Goal: Task Accomplishment & Management: Manage account settings

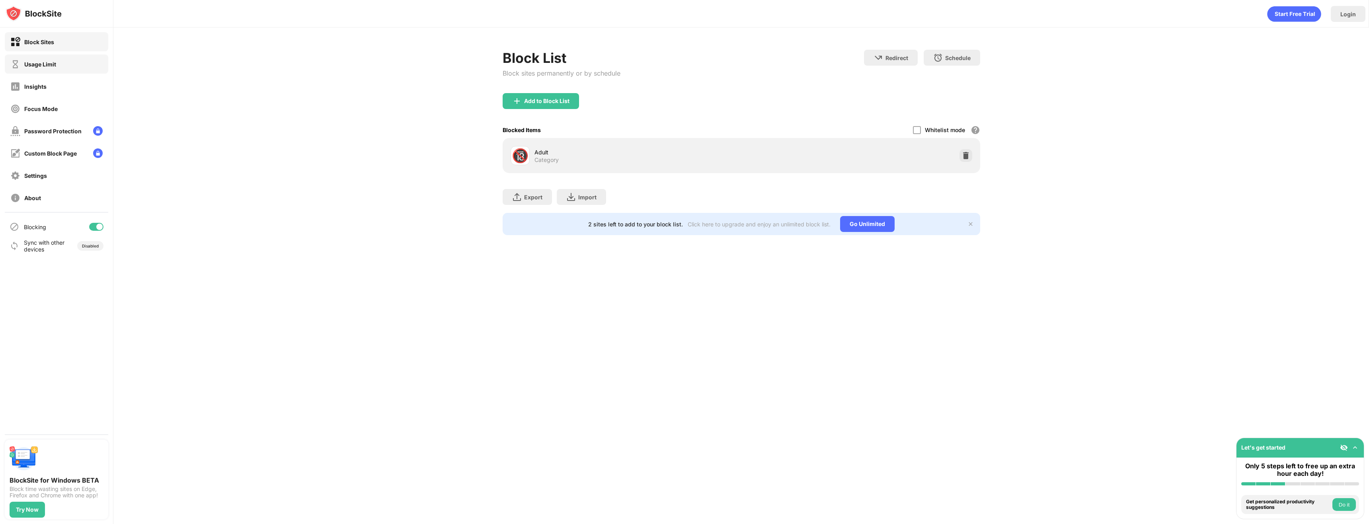
click at [43, 62] on div "Usage Limit" at bounding box center [40, 64] width 32 height 7
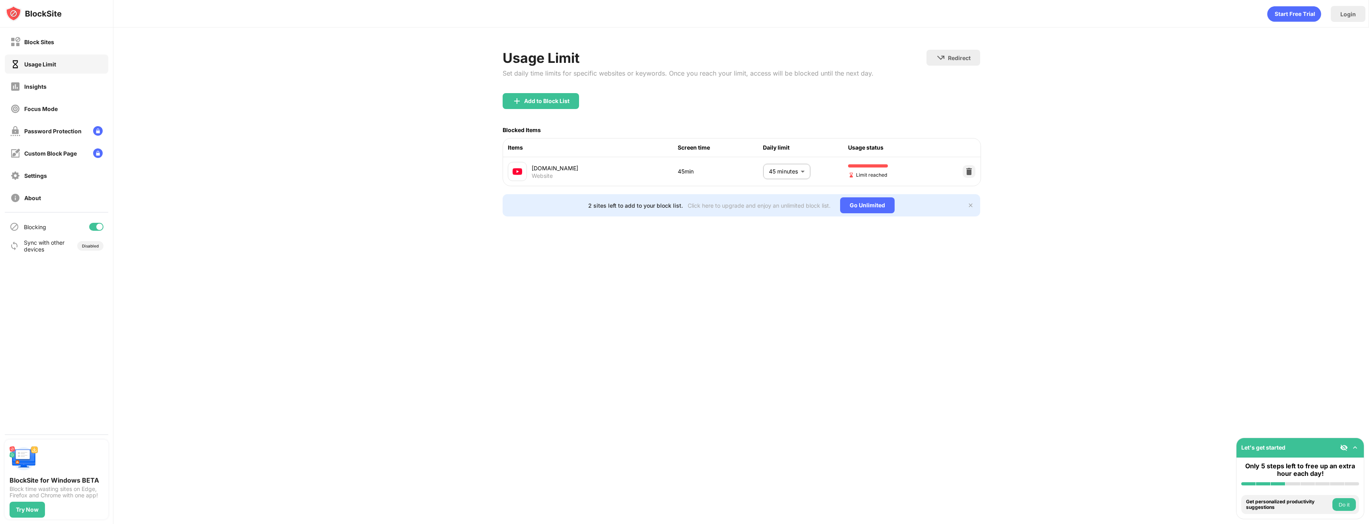
click at [789, 164] on body "Block Sites Usage Limit Insights Focus Mode Password Protection Custom Block Pa…" at bounding box center [684, 262] width 1369 height 524
click at [770, 256] on p "50 minutes" at bounding box center [781, 252] width 41 height 9
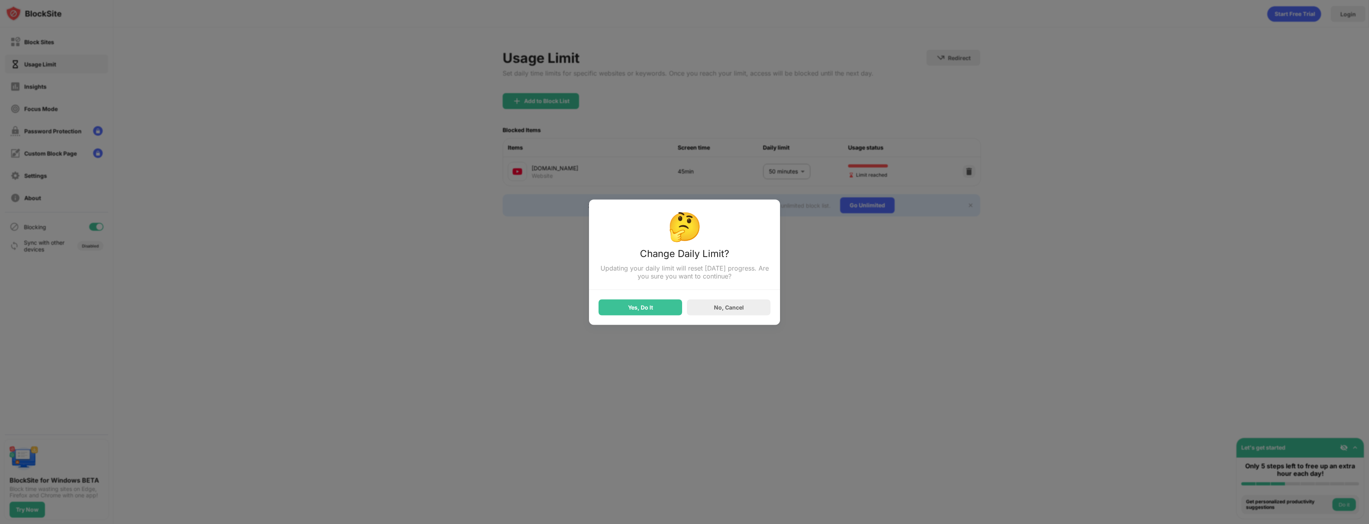
click at [726, 319] on div "🤔 Change Daily Limit? Updating your daily limit will reset [DATE] progress. Are…" at bounding box center [684, 261] width 191 height 125
click at [724, 310] on div "No, Cancel" at bounding box center [729, 307] width 30 height 7
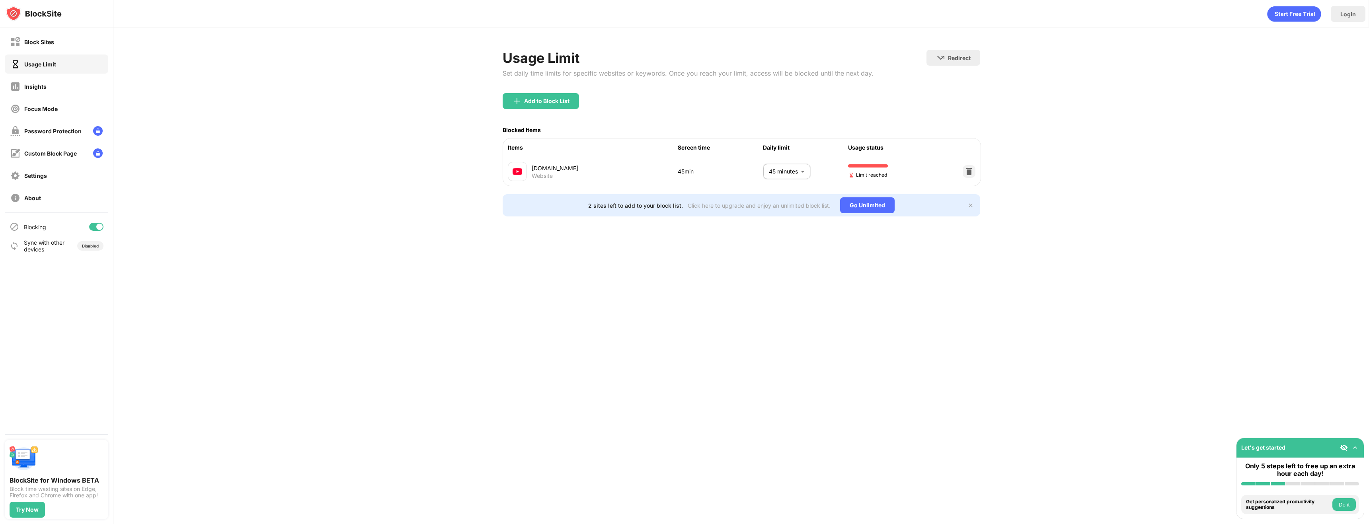
click at [780, 173] on body "Block Sites Usage Limit Insights Focus Mode Password Protection Custom Block Pa…" at bounding box center [684, 262] width 1369 height 524
click at [779, 180] on body "Block Sites Usage Limit Insights Focus Mode Password Protection Custom Block Pa…" at bounding box center [684, 262] width 1369 height 524
click at [779, 264] on li "55 minutes" at bounding box center [771, 270] width 69 height 18
type input "**"
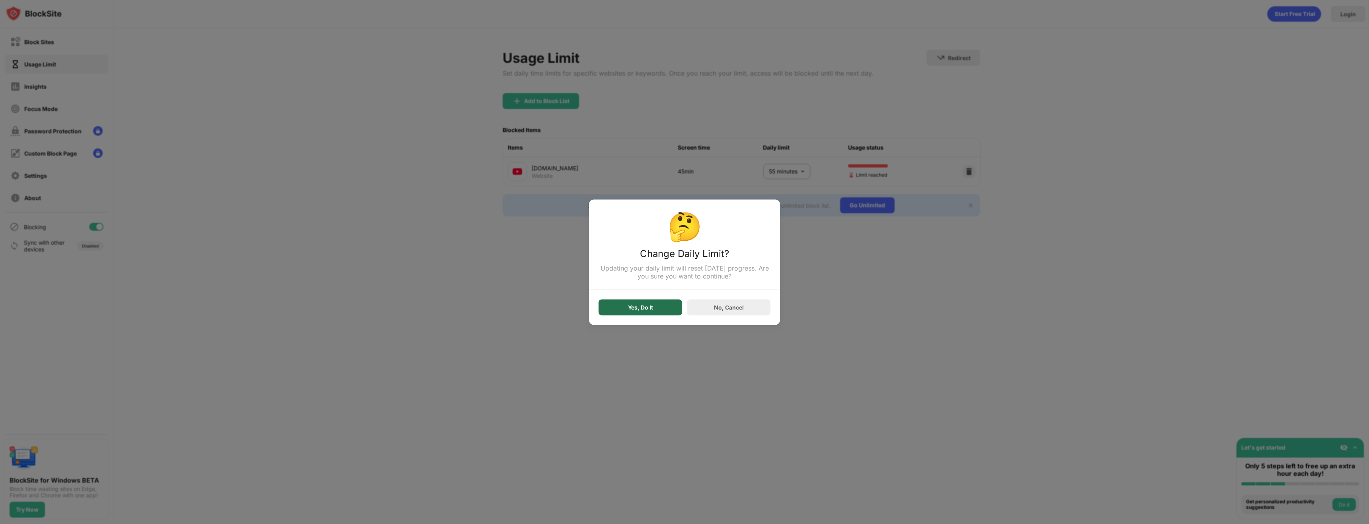
click at [623, 308] on div "Yes, Do It" at bounding box center [641, 307] width 84 height 16
